Goal: Information Seeking & Learning: Learn about a topic

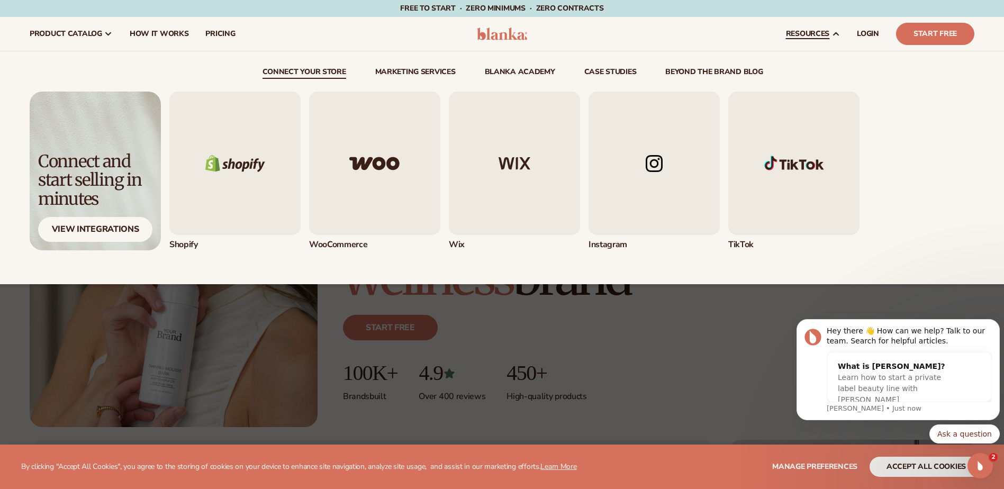
click at [262, 200] on img "1 / 5" at bounding box center [234, 163] width 131 height 143
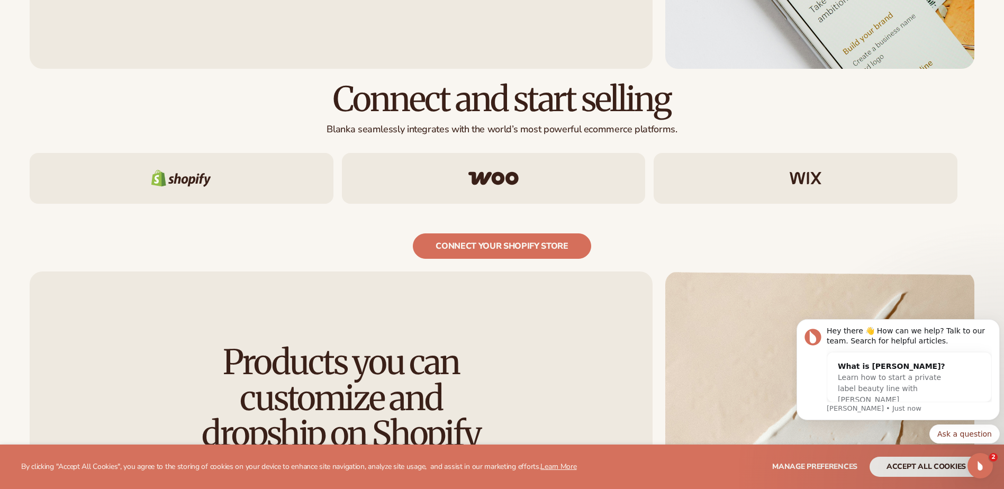
scroll to position [1165, 0]
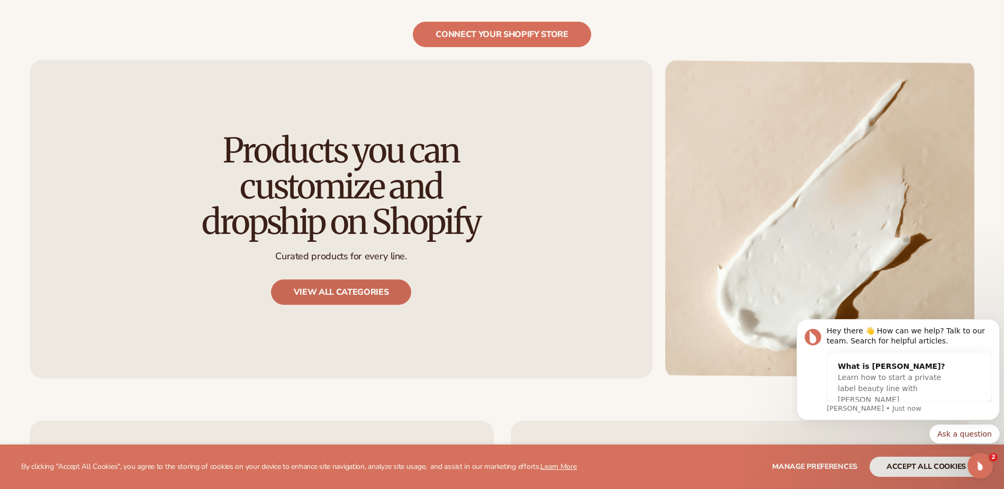
click at [336, 295] on link "View all categories" at bounding box center [341, 291] width 141 height 25
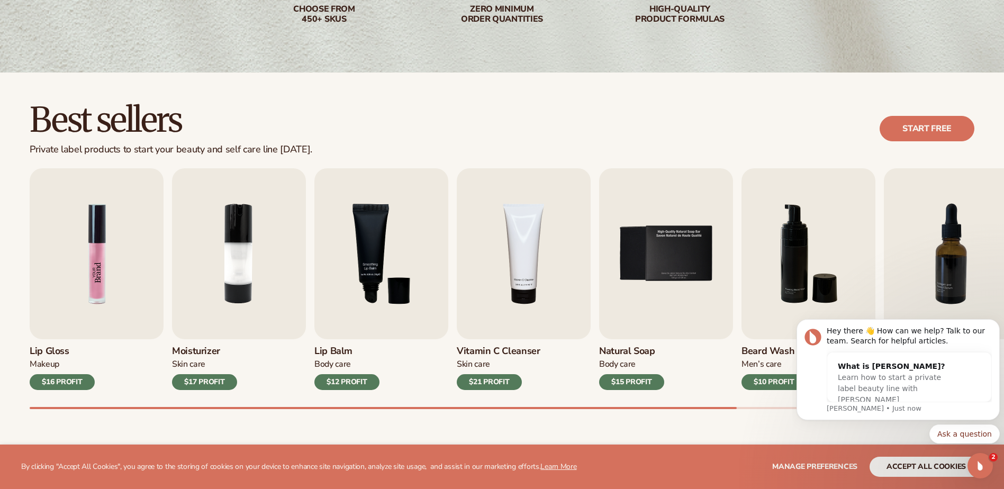
click at [113, 283] on img "1 / 9" at bounding box center [97, 253] width 134 height 171
click at [92, 291] on img "1 / 9" at bounding box center [97, 253] width 134 height 171
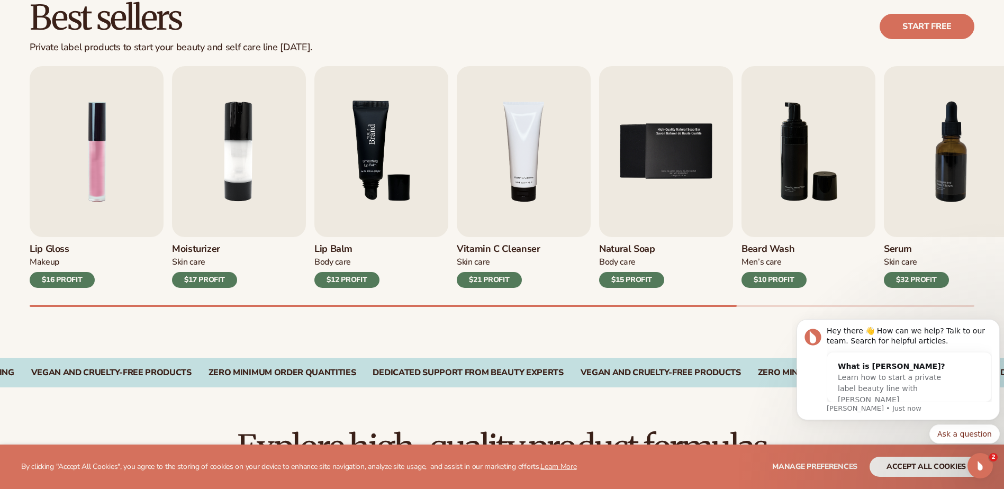
scroll to position [318, 0]
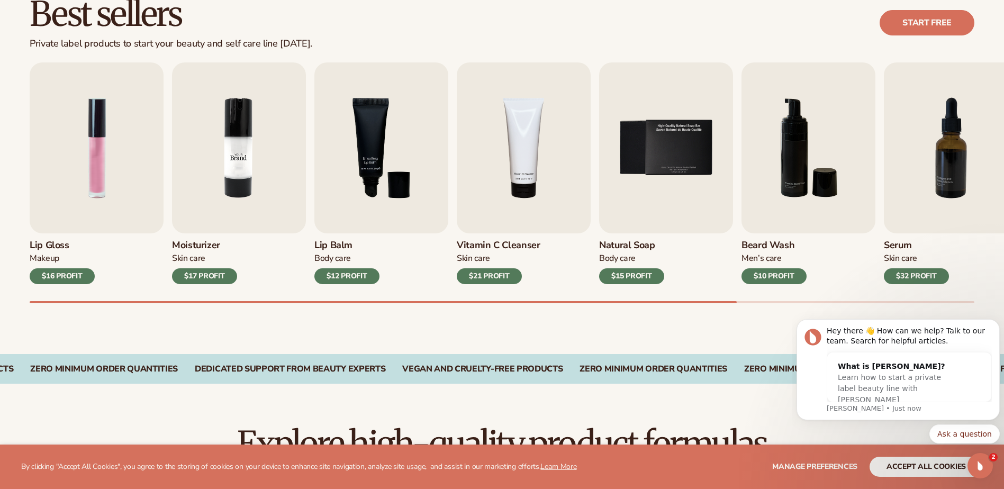
click at [242, 161] on img "2 / 9" at bounding box center [239, 147] width 134 height 171
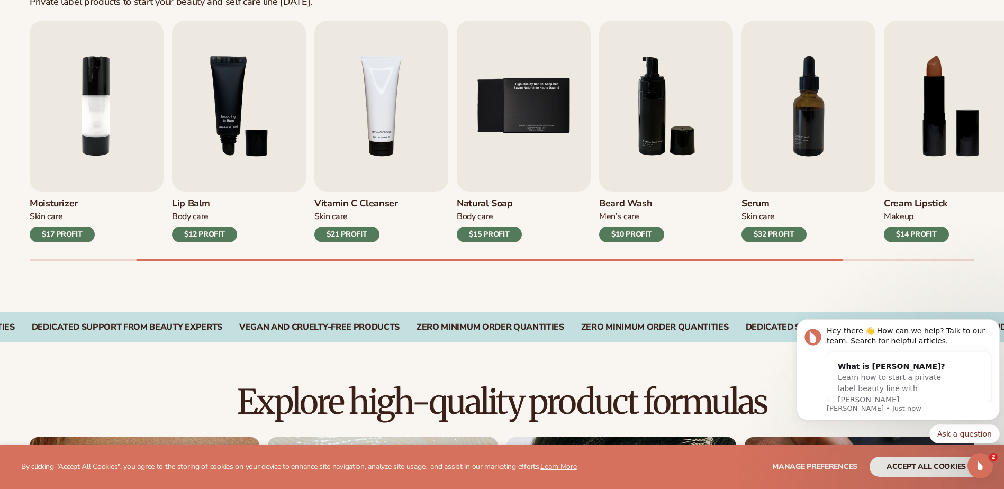
scroll to position [529, 0]
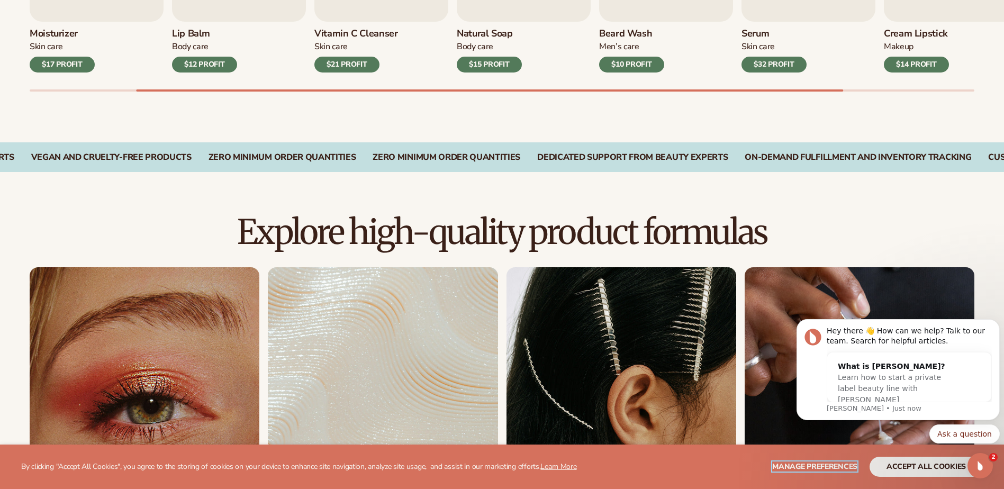
click at [833, 467] on span "Manage preferences" at bounding box center [814, 467] width 85 height 10
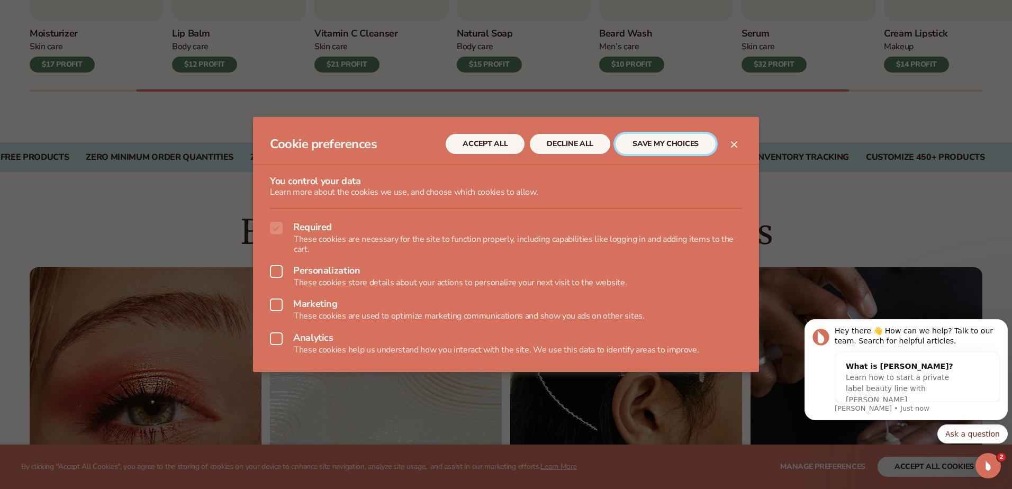
click at [667, 140] on button "SAVE MY CHOICES" at bounding box center [666, 144] width 100 height 20
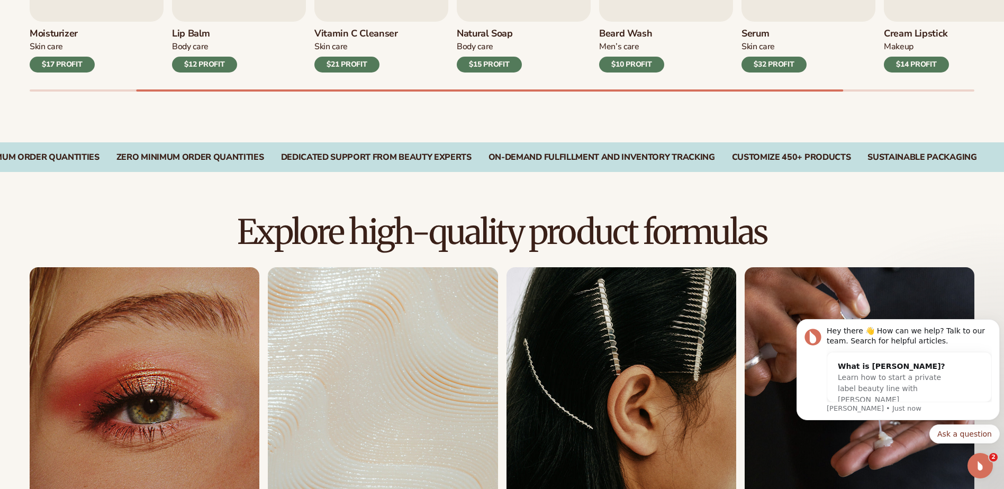
click at [71, 65] on div "$17 PROFIT" at bounding box center [62, 65] width 65 height 16
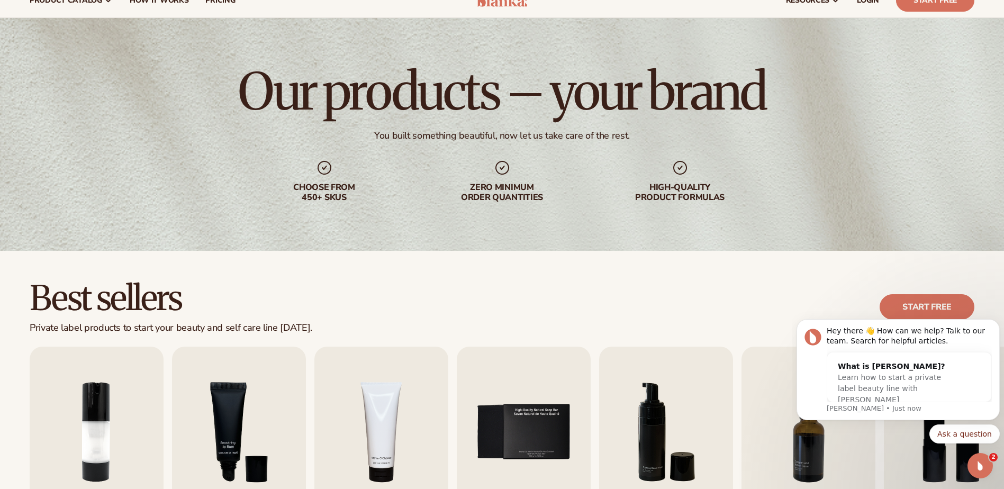
scroll to position [0, 0]
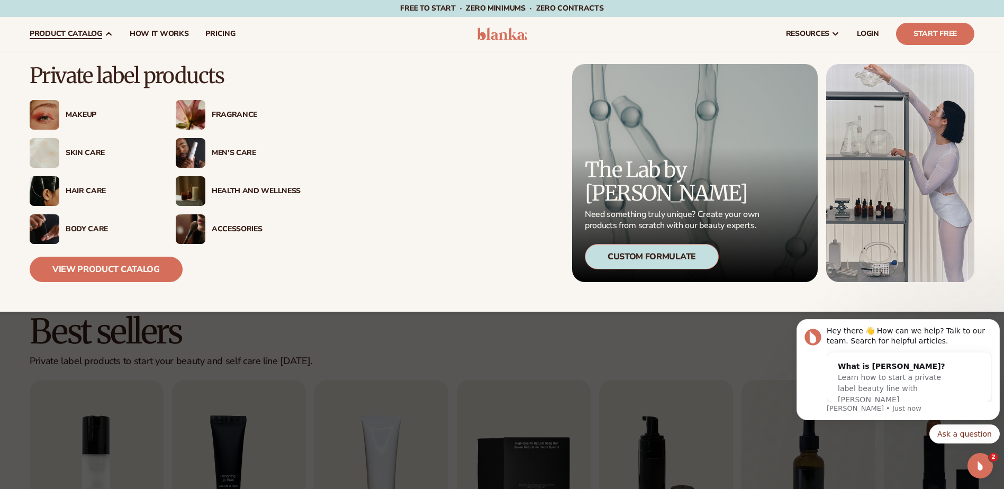
click at [229, 111] on div "Fragrance" at bounding box center [256, 115] width 89 height 9
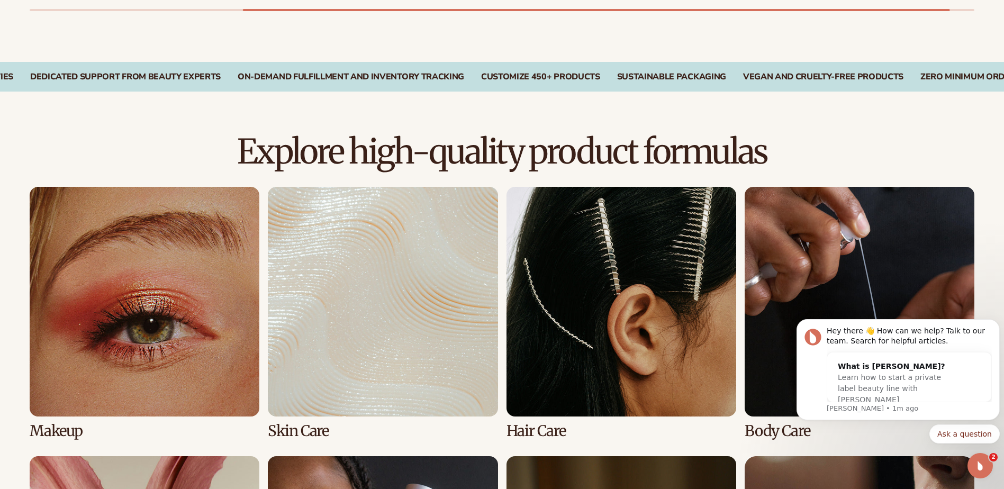
scroll to position [688, 0]
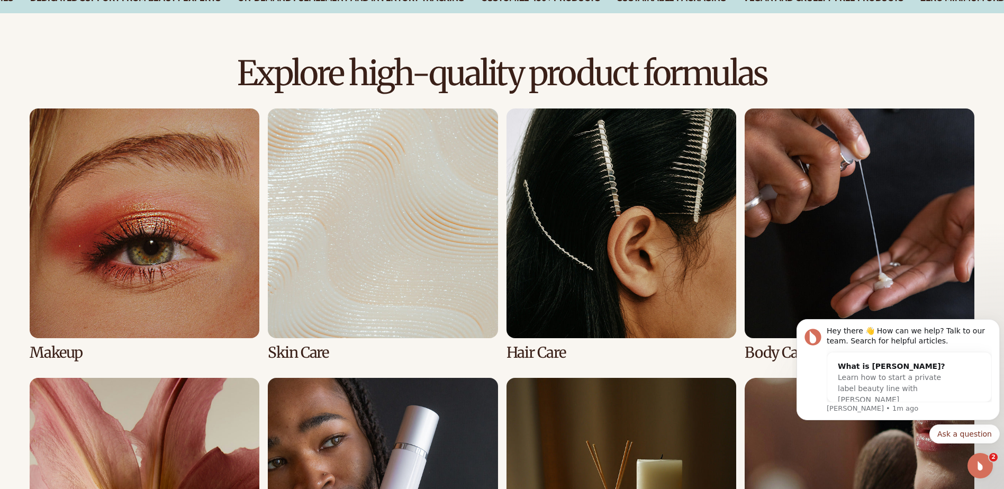
click at [650, 261] on link "3 / 8" at bounding box center [622, 235] width 230 height 252
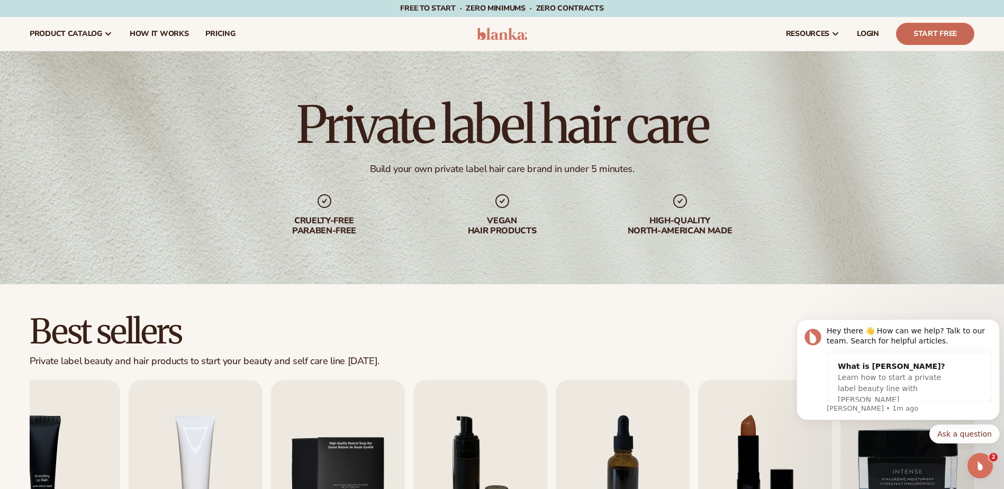
click at [935, 33] on link "Start Free" at bounding box center [935, 34] width 78 height 22
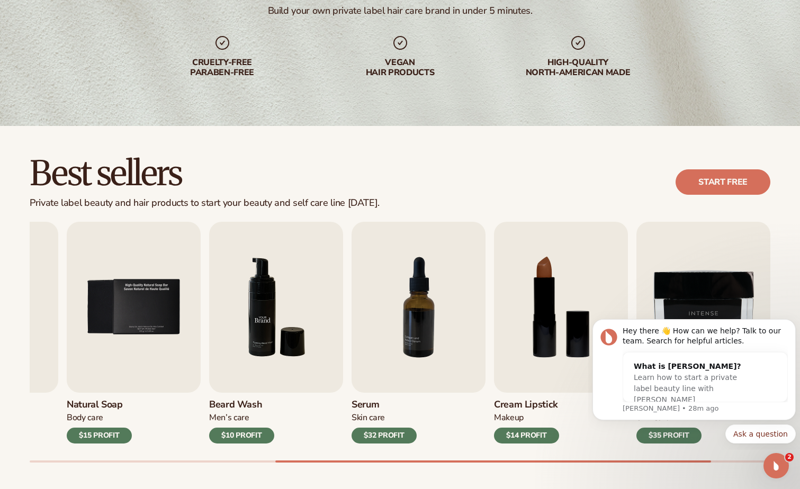
scroll to position [159, 0]
